Goal: Information Seeking & Learning: Check status

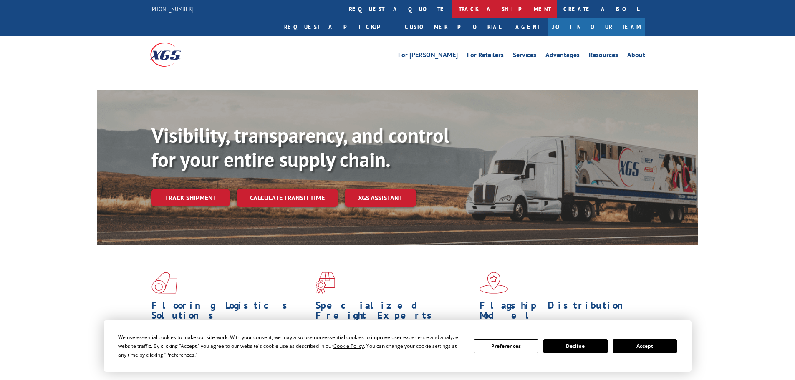
click at [452, 8] on link "track a shipment" at bounding box center [504, 9] width 105 height 18
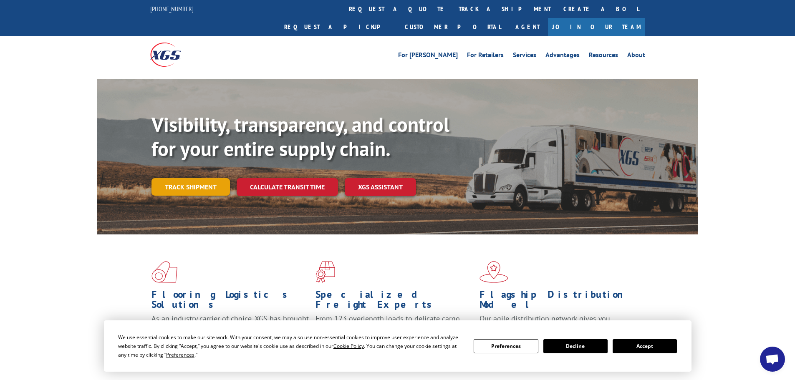
click at [186, 178] on link "Track shipment" at bounding box center [190, 187] width 78 height 18
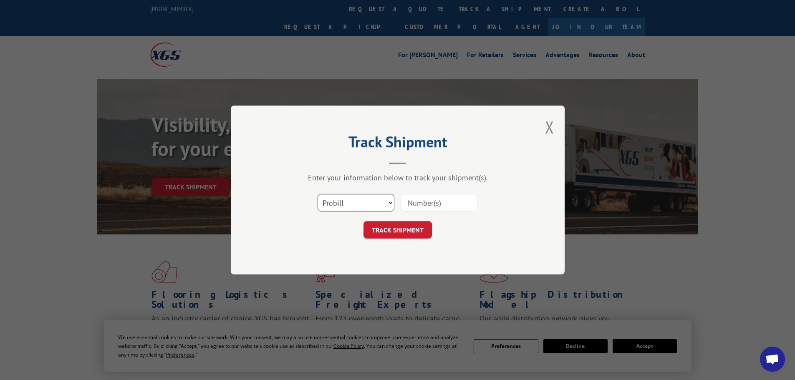
click at [329, 206] on select "Select category... Probill BOL PO" at bounding box center [355, 203] width 77 height 18
select select "bol"
click at [317, 194] on select "Select category... Probill BOL PO" at bounding box center [355, 203] width 77 height 18
click at [411, 203] on input at bounding box center [438, 203] width 77 height 18
paste input "5410731"
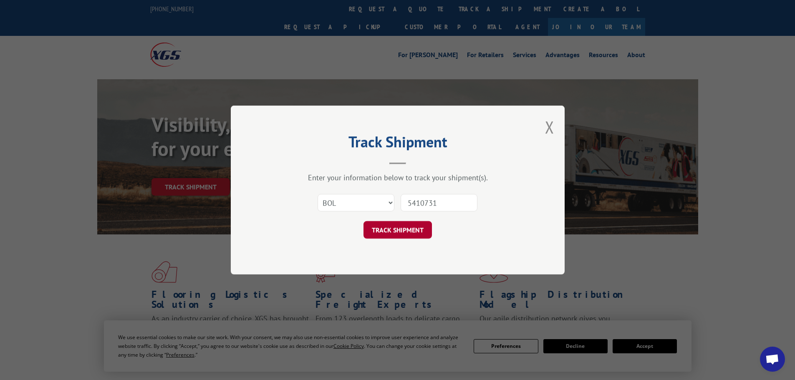
type input "5410731"
click at [378, 234] on button "TRACK SHIPMENT" at bounding box center [397, 230] width 68 height 18
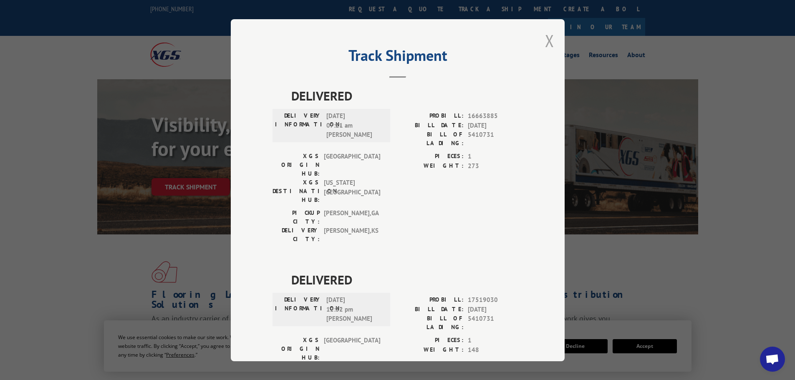
click at [546, 41] on button "Close modal" at bounding box center [549, 41] width 9 height 22
